Goal: Information Seeking & Learning: Find specific fact

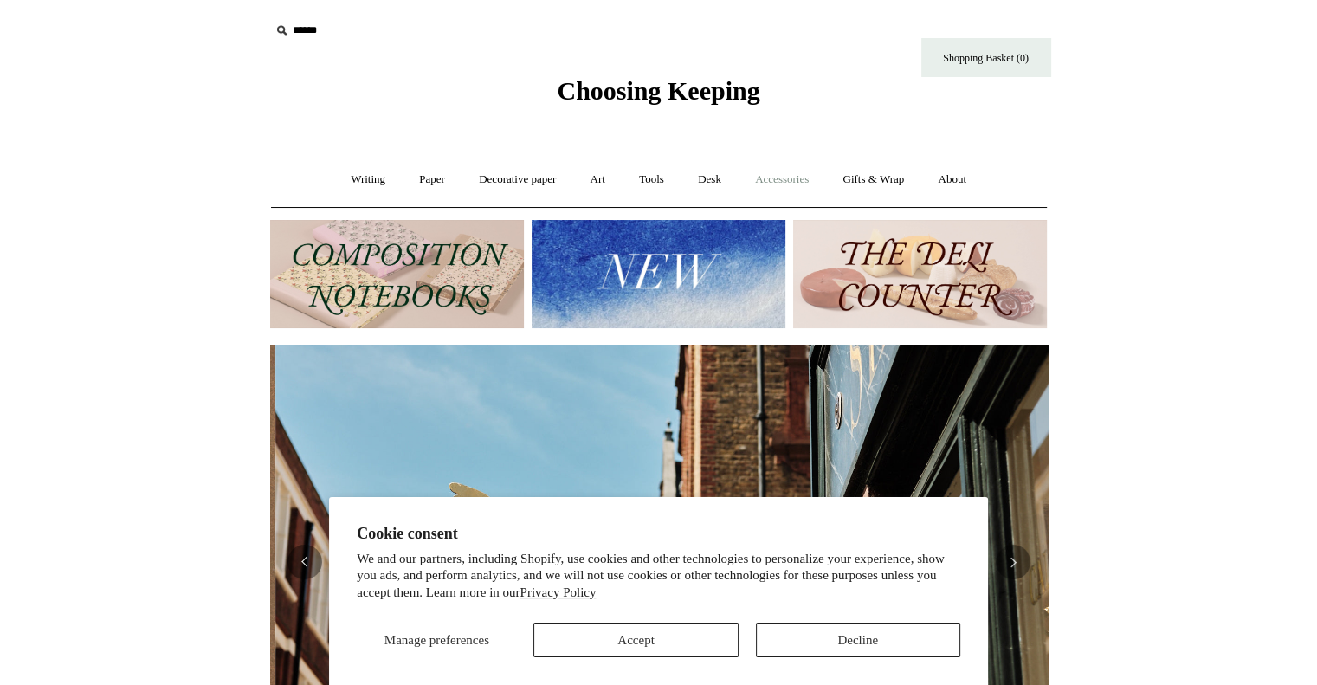
click at [770, 176] on link "Accessories +" at bounding box center [781, 180] width 85 height 46
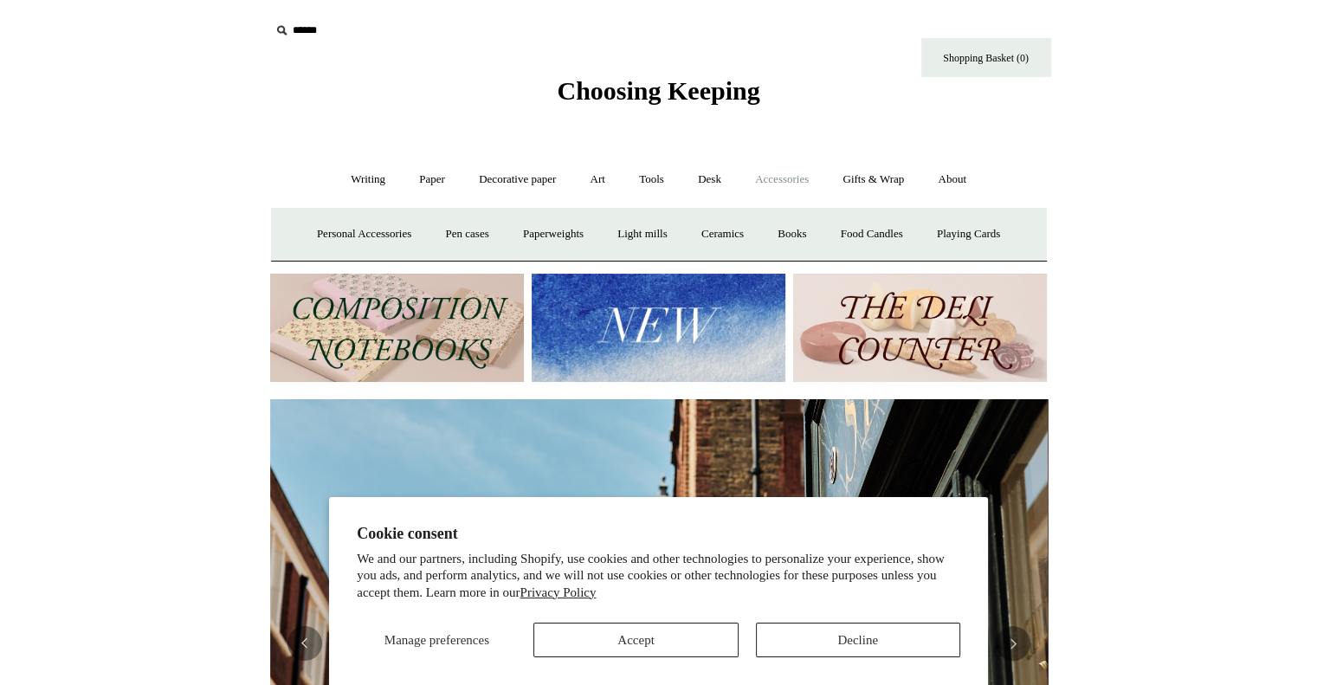
scroll to position [0, 777]
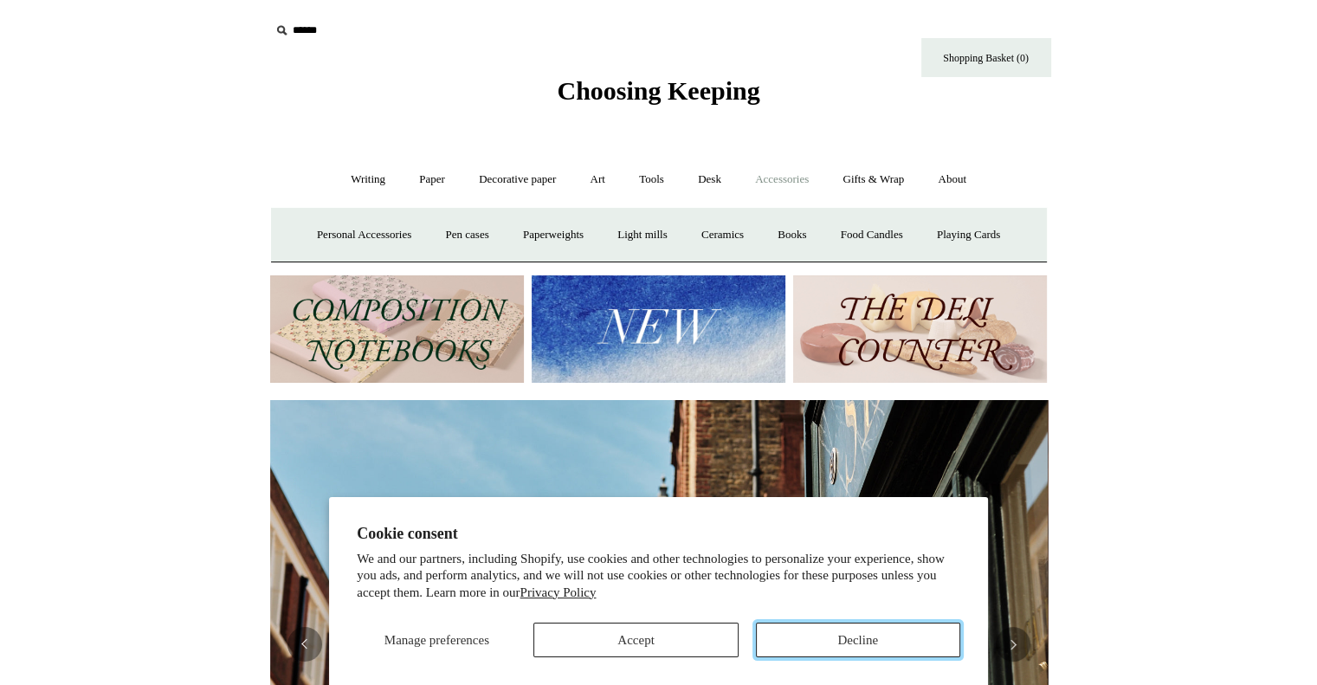
click at [847, 636] on button "Decline" at bounding box center [858, 639] width 204 height 35
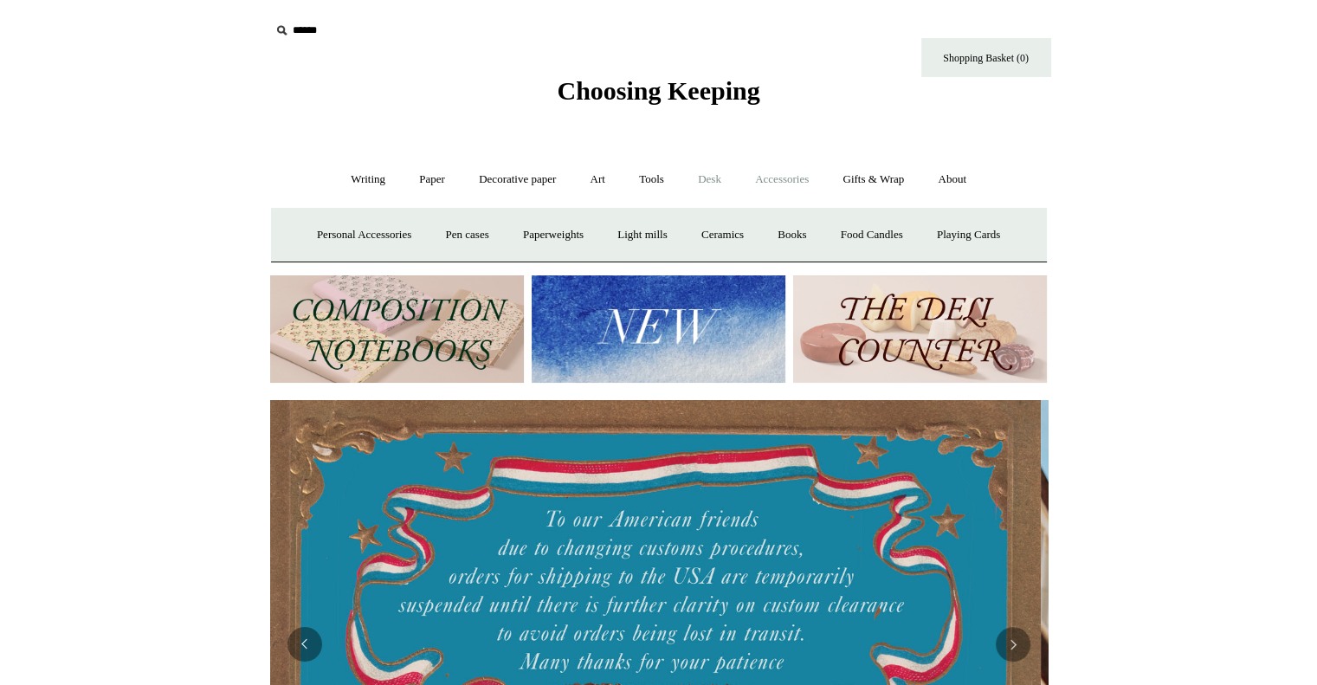
scroll to position [0, 0]
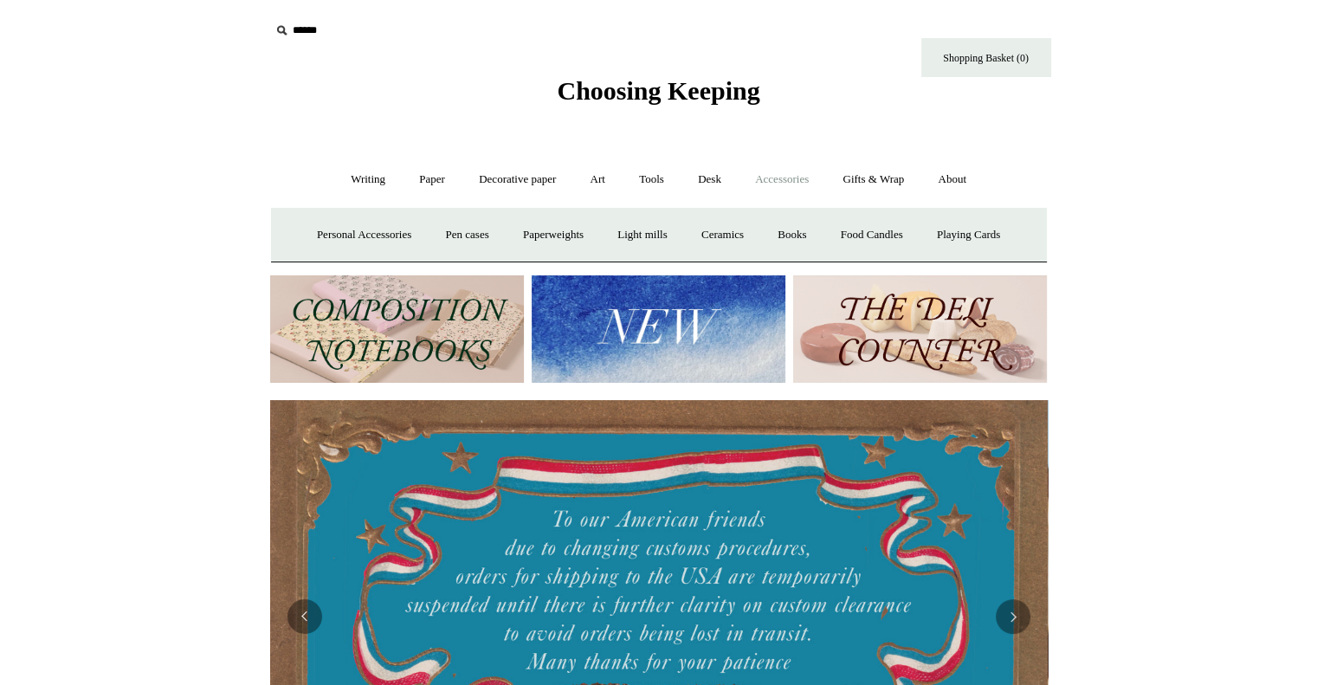
click at [305, 28] on input "text" at bounding box center [376, 31] width 213 height 32
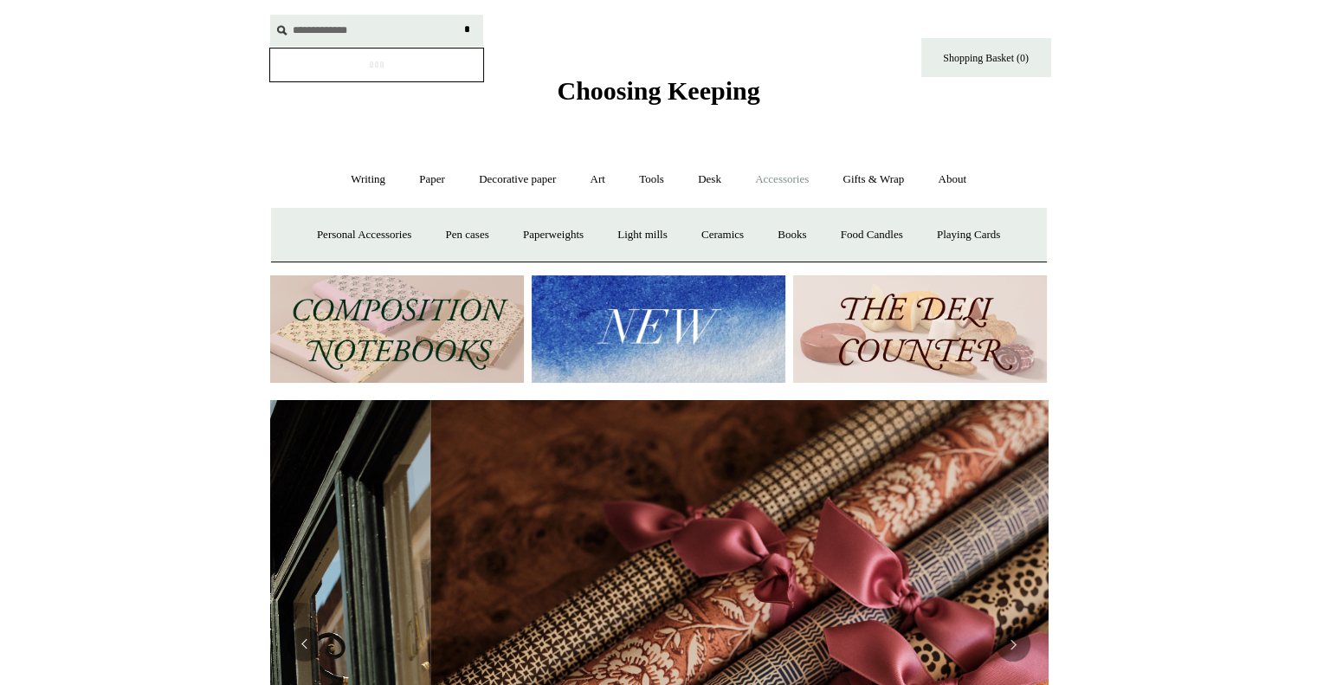
scroll to position [0, 1555]
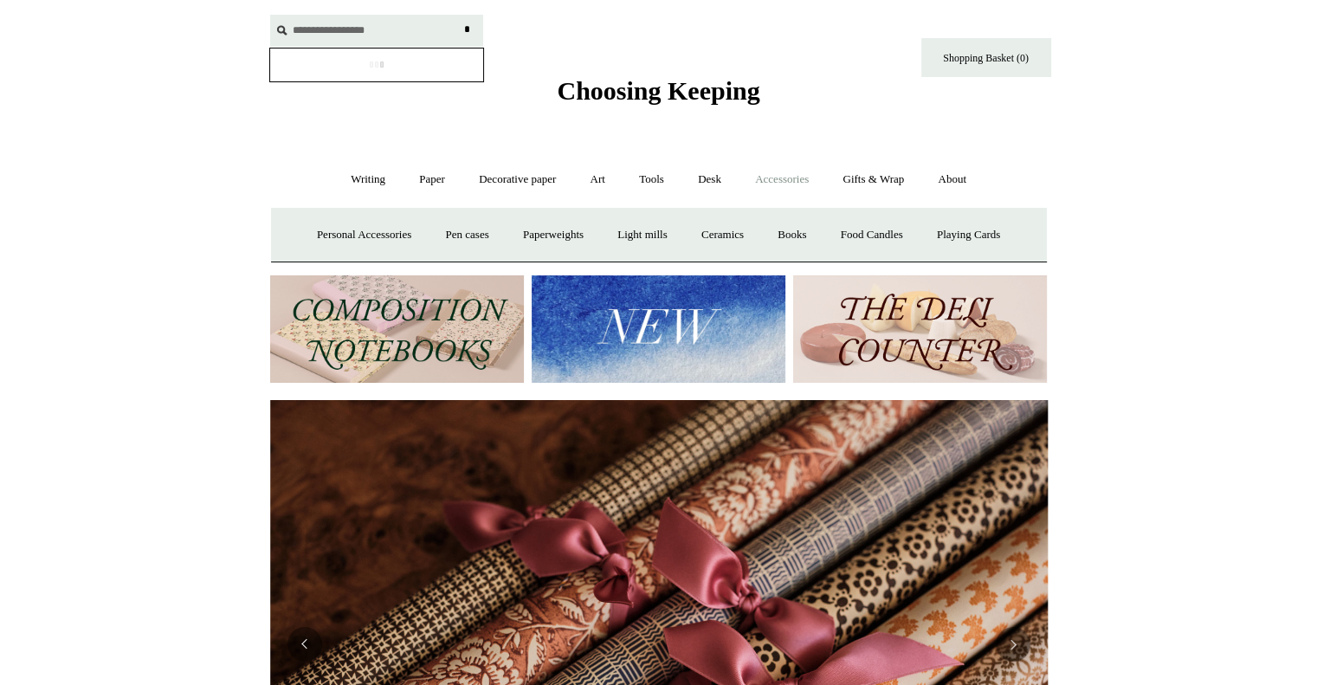
type input "**********"
click at [459, 15] on input "*" at bounding box center [467, 30] width 17 height 30
